Goal: Task Accomplishment & Management: Manage account settings

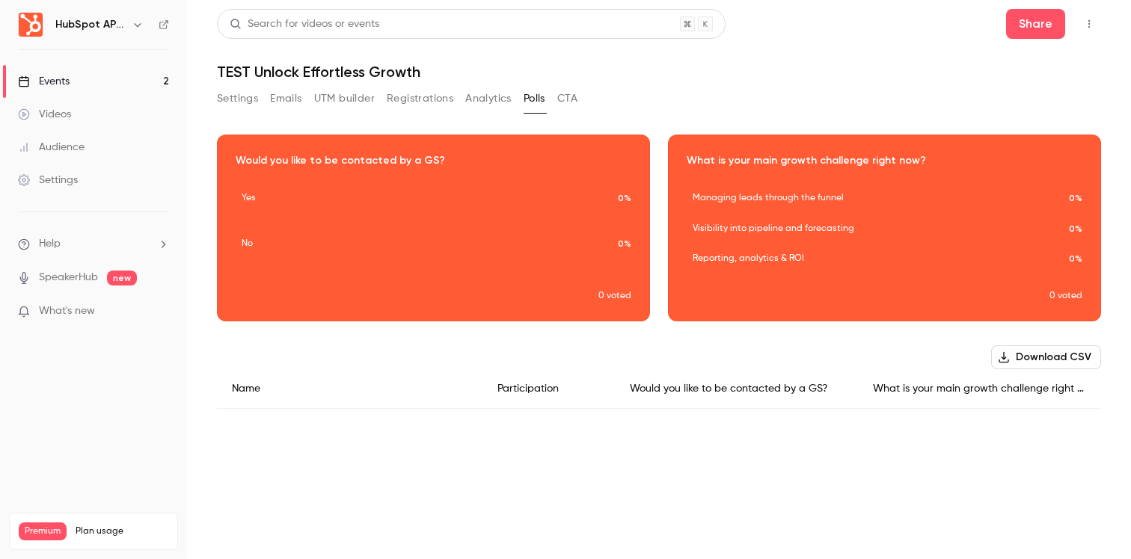
click at [110, 82] on link "Events 2" at bounding box center [93, 81] width 187 height 33
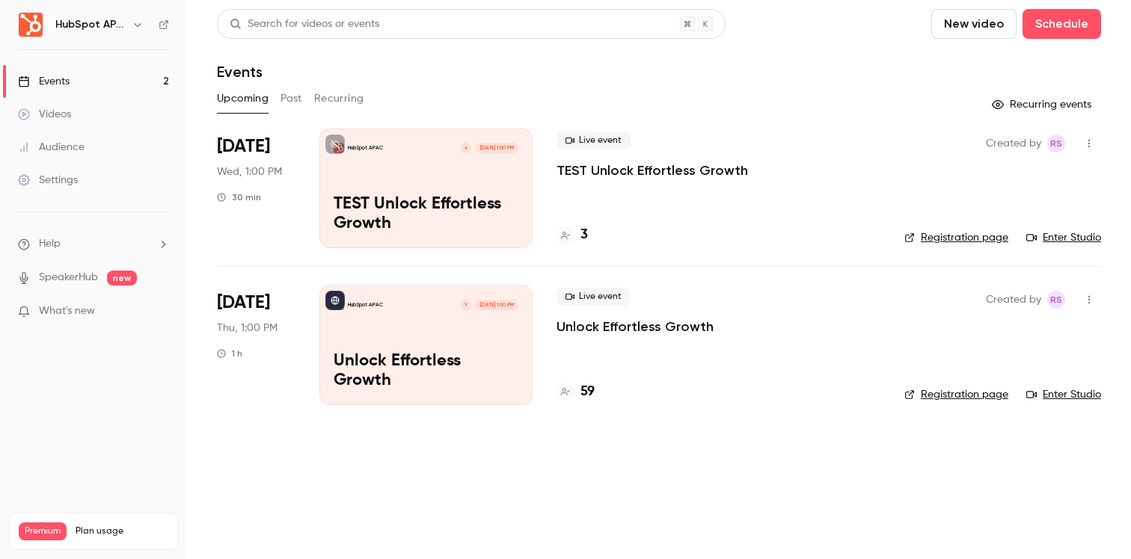
click at [489, 171] on div "HubSpot APAC V [DATE] 1:00 PM TEST Unlock Effortless Growth" at bounding box center [425, 189] width 213 height 120
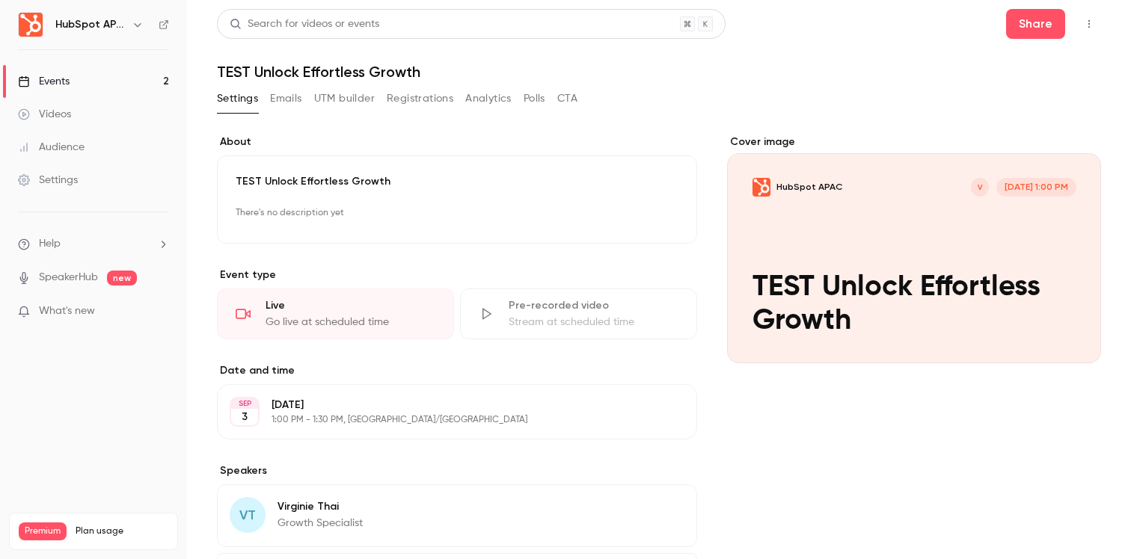
click at [1077, 31] on button "button" at bounding box center [1089, 24] width 24 height 24
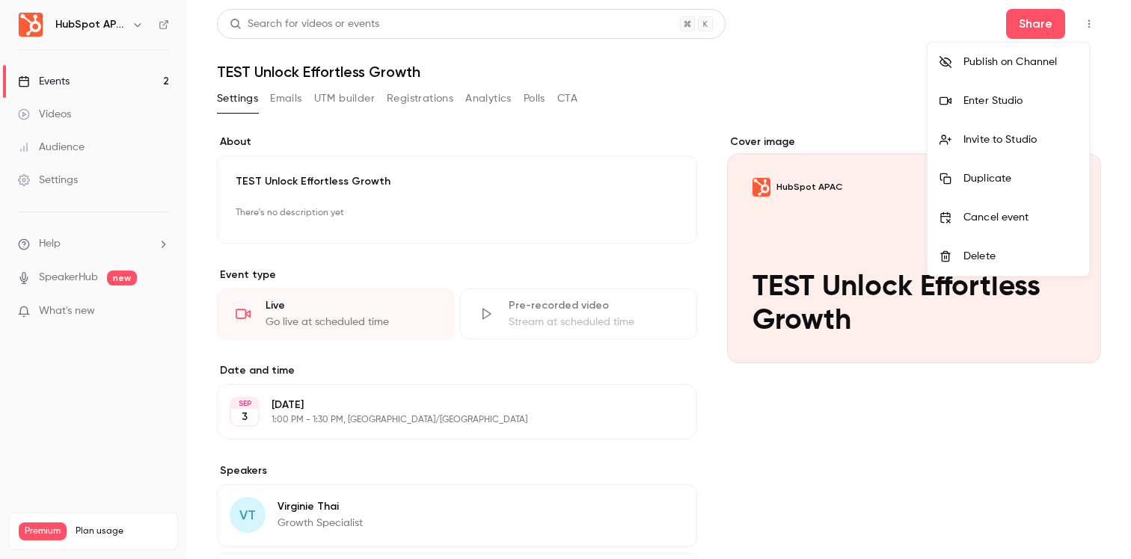
click at [1047, 87] on li "Enter Studio" at bounding box center [1008, 101] width 162 height 39
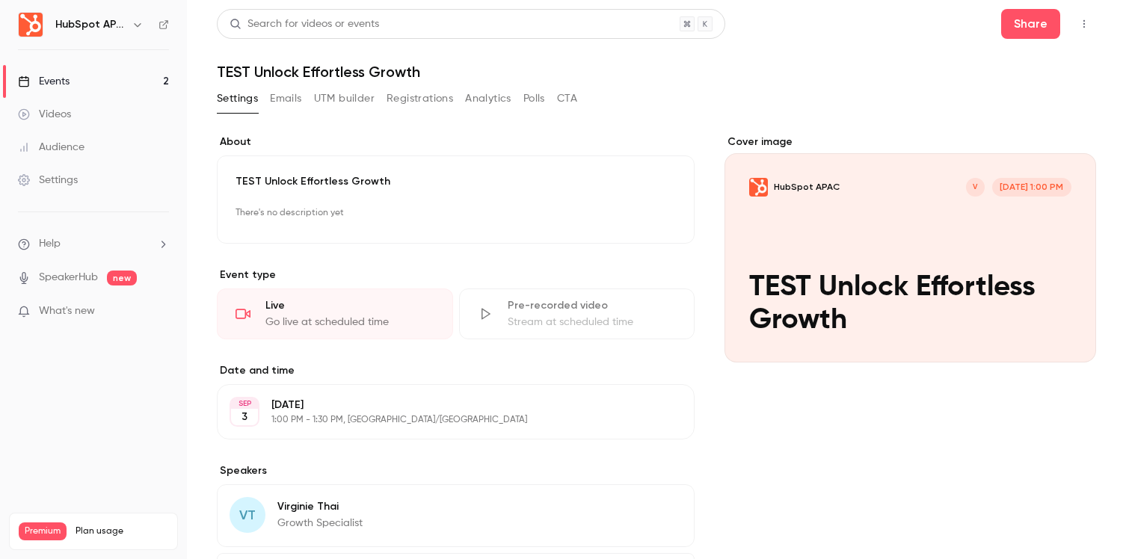
click at [542, 99] on button "Polls" at bounding box center [534, 99] width 22 height 24
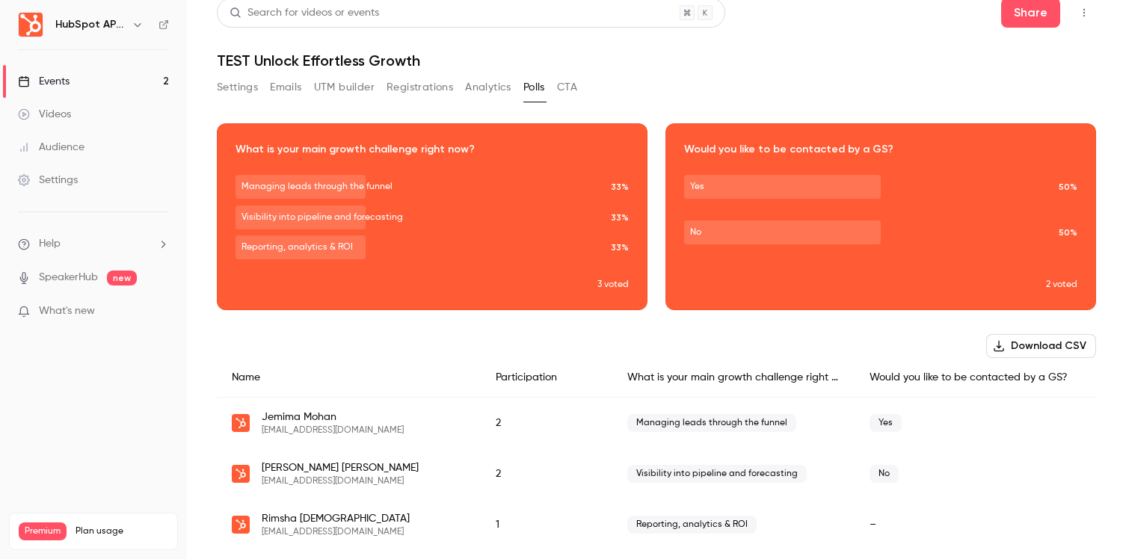
scroll to position [35, 0]
